Goal: Task Accomplishment & Management: Manage account settings

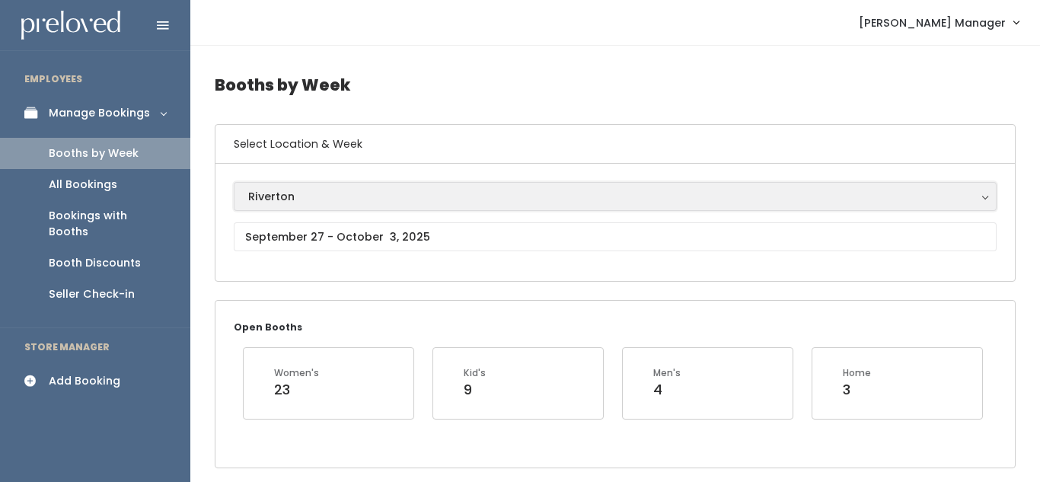
click at [327, 199] on div "Riverton" at bounding box center [615, 196] width 734 height 17
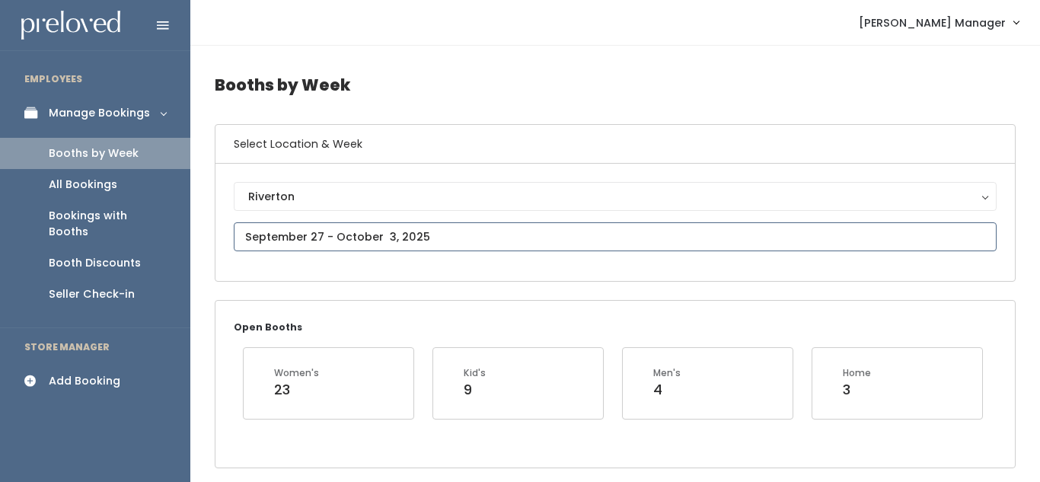
click at [344, 238] on input "text" at bounding box center [615, 236] width 763 height 29
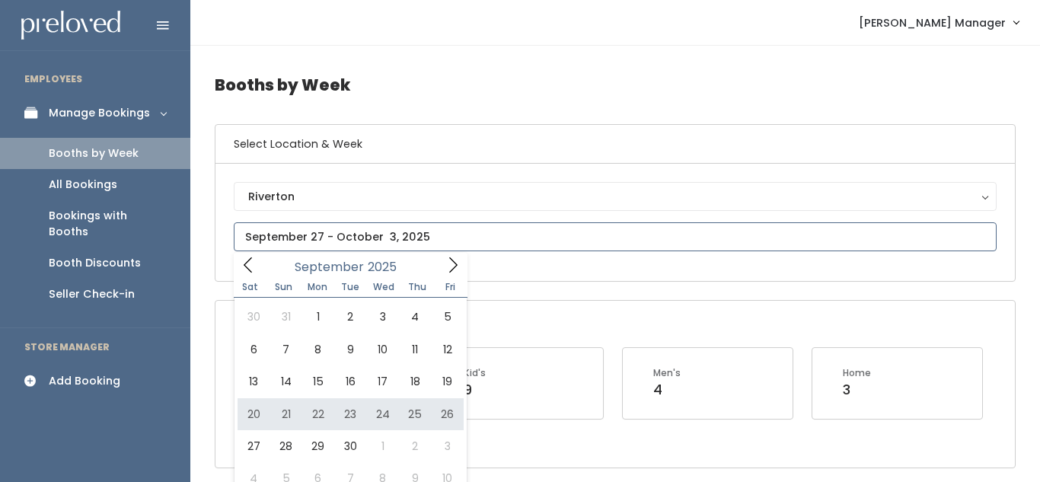
type input "September 20 to September 26"
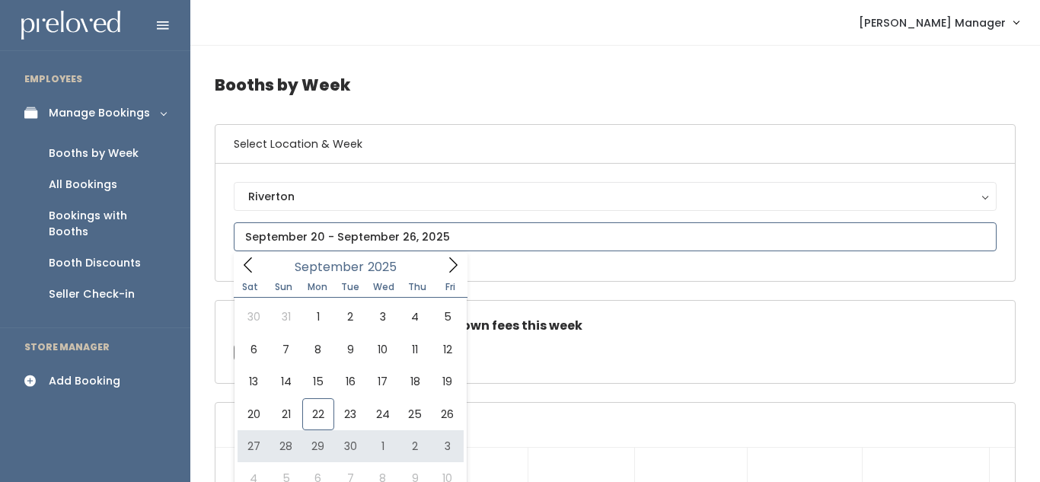
type input "September 27 to October 3"
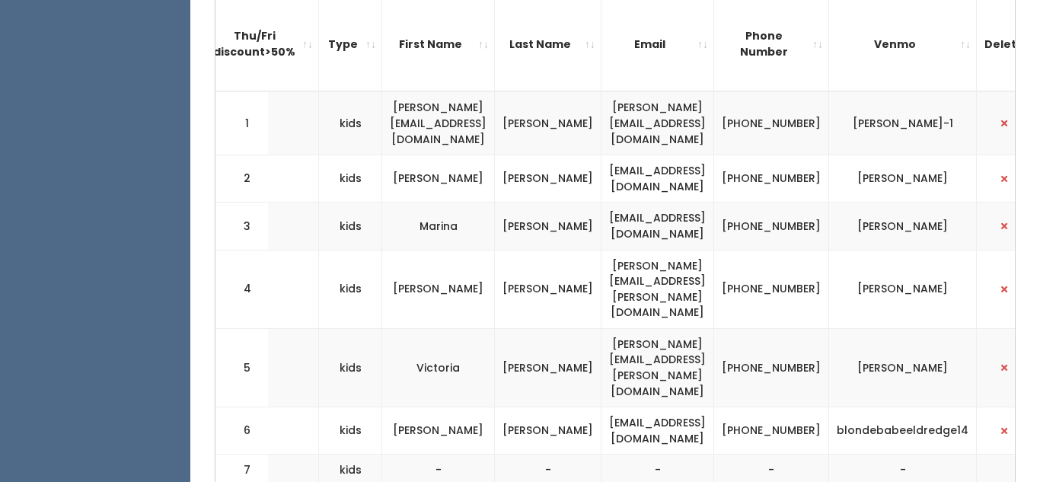
scroll to position [0, 403]
